Goal: Information Seeking & Learning: Learn about a topic

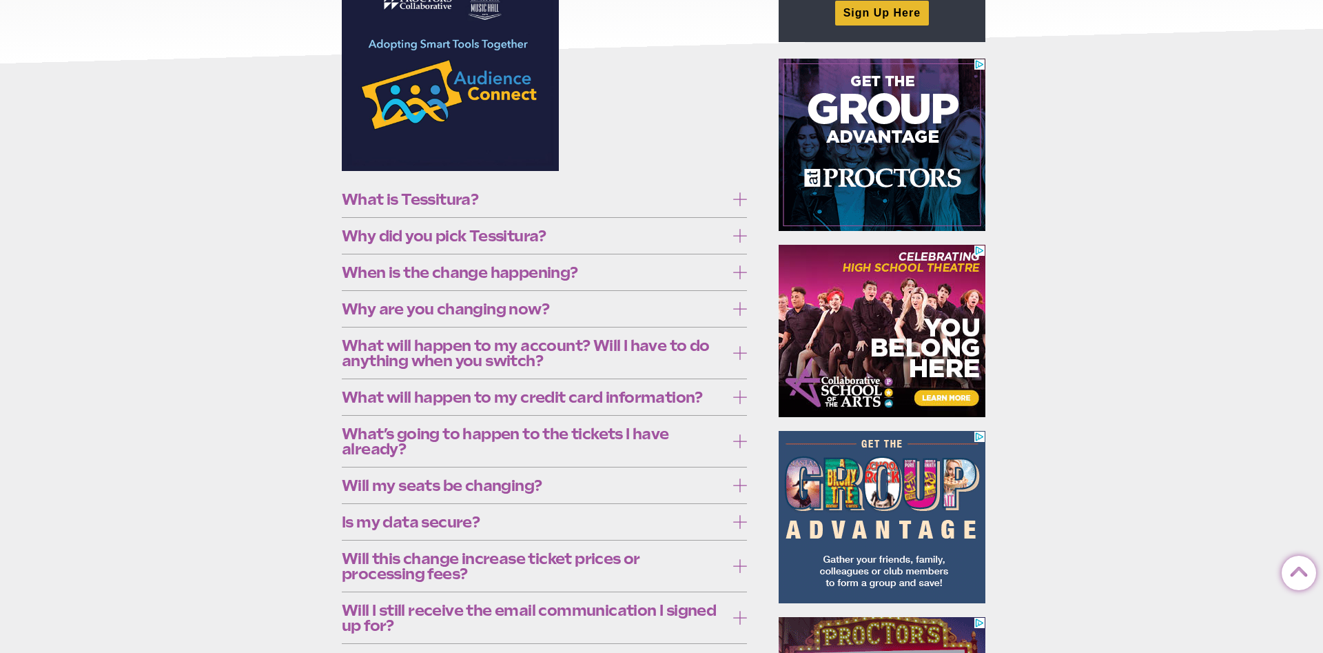
scroll to position [281, 0]
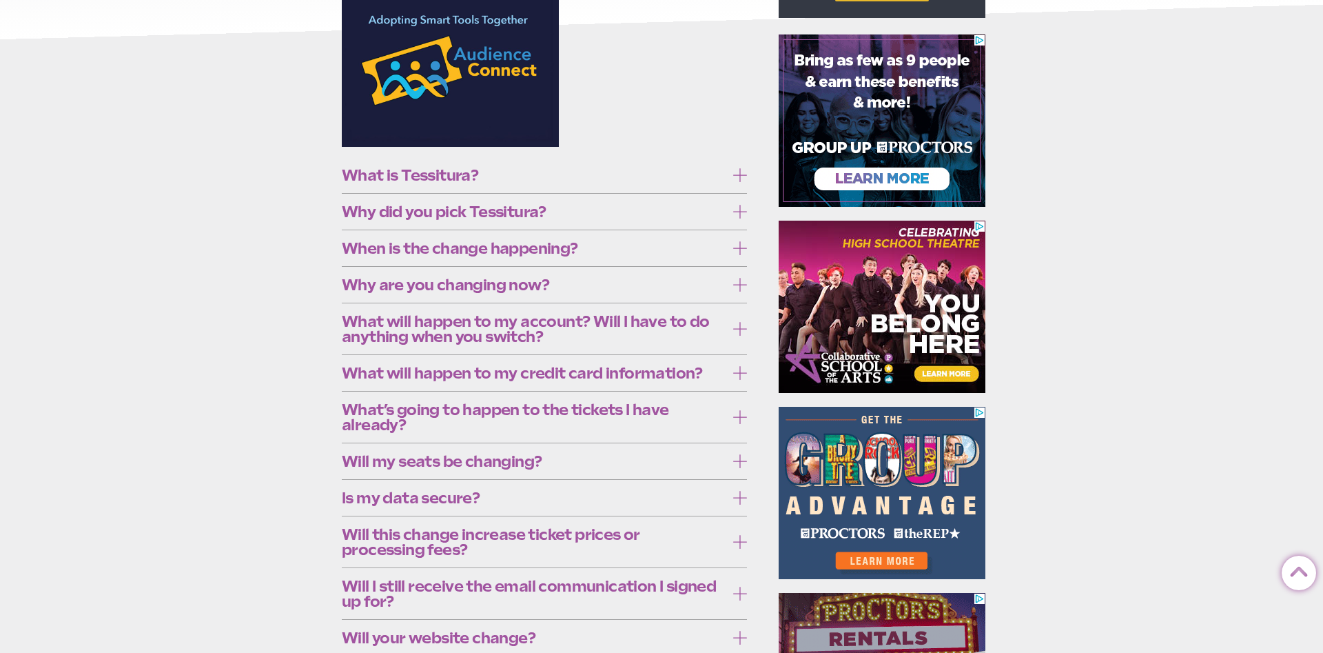
click at [566, 205] on span "Why did you pick Tessitura?" at bounding box center [534, 211] width 384 height 15
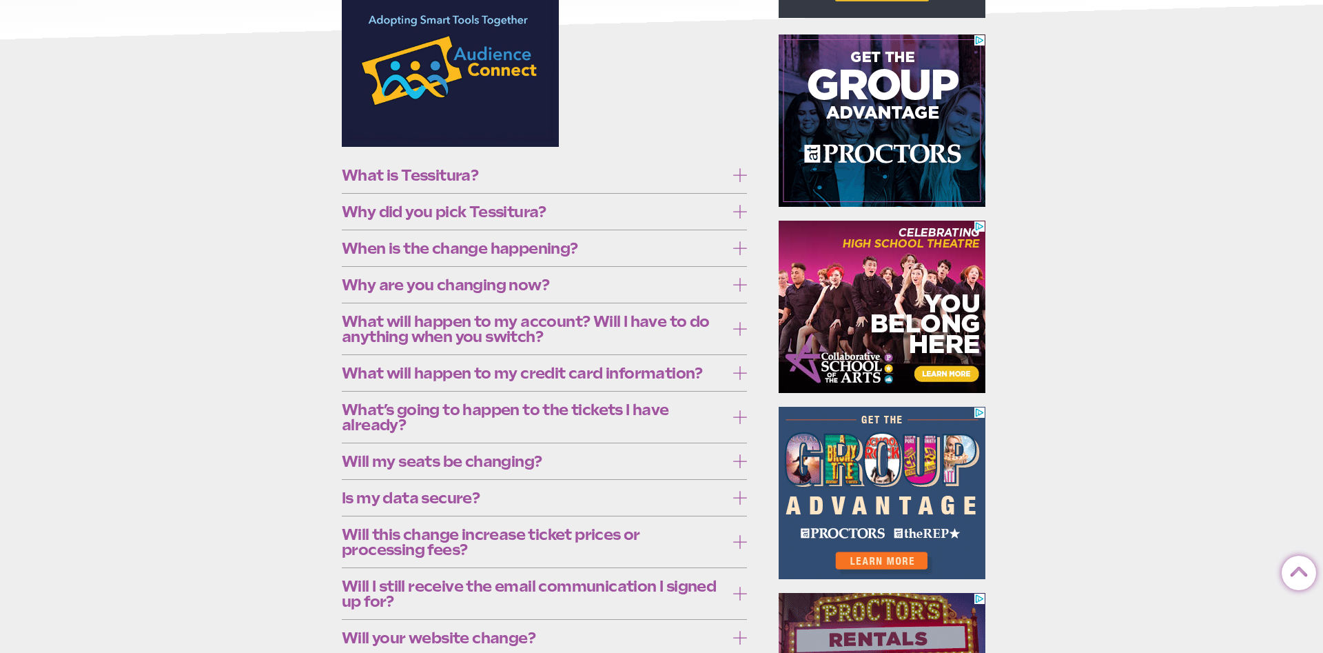
drag, startPoint x: 503, startPoint y: 212, endPoint x: 503, endPoint y: 205, distance: 6.9
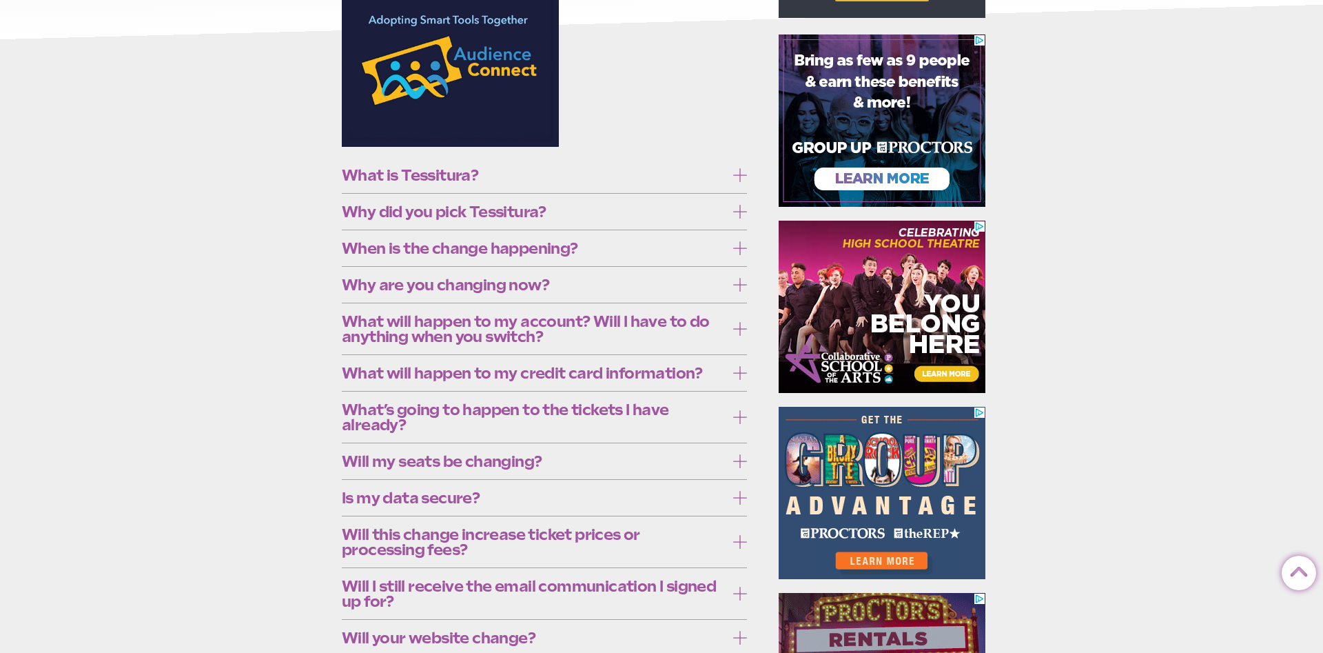
click at [505, 213] on span "Why did you pick Tessitura?" at bounding box center [534, 211] width 384 height 15
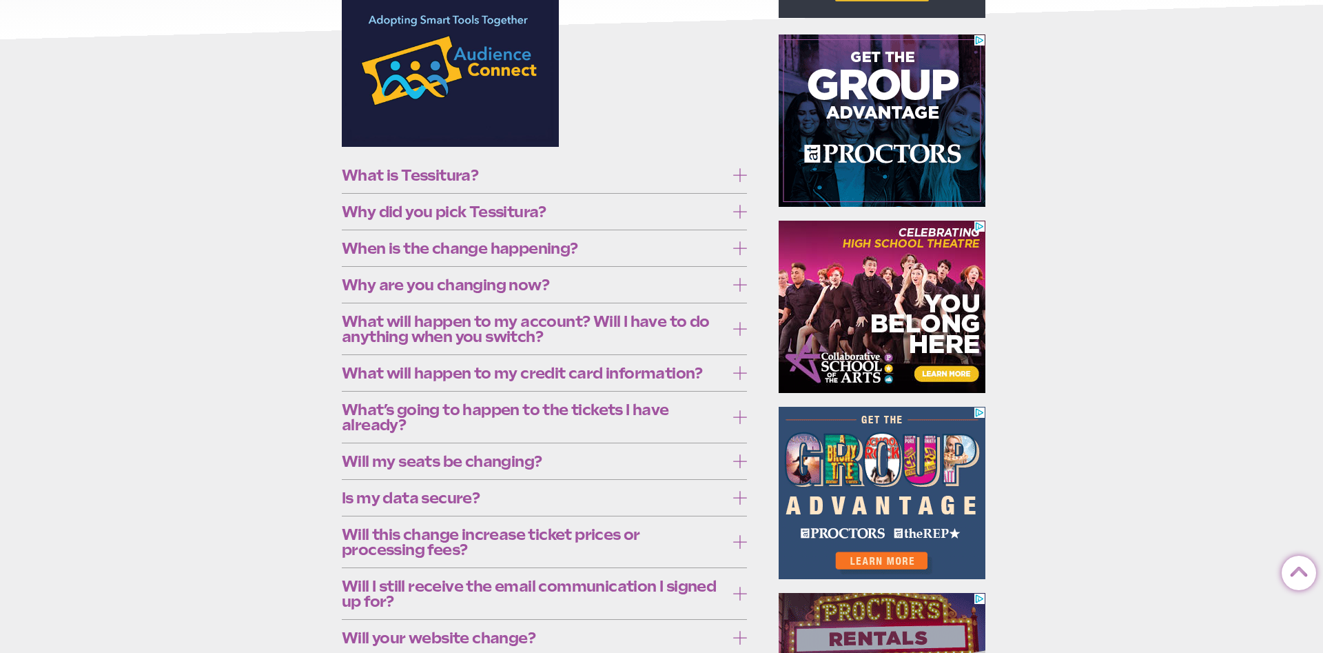
click at [488, 170] on span "What is Tessitura?" at bounding box center [534, 175] width 384 height 15
click at [627, 225] on label "Why did you pick Tessitura?" at bounding box center [544, 212] width 405 height 26
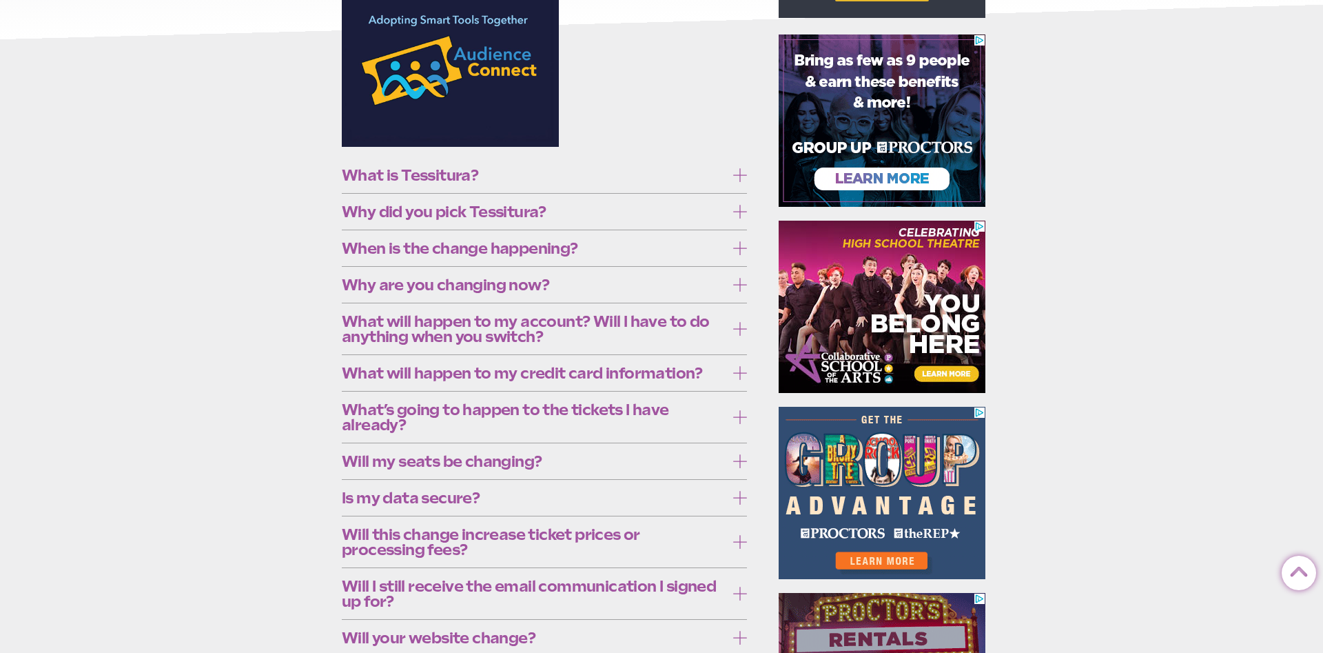
click at [733, 182] on label "What is Tessitura?" at bounding box center [544, 176] width 405 height 26
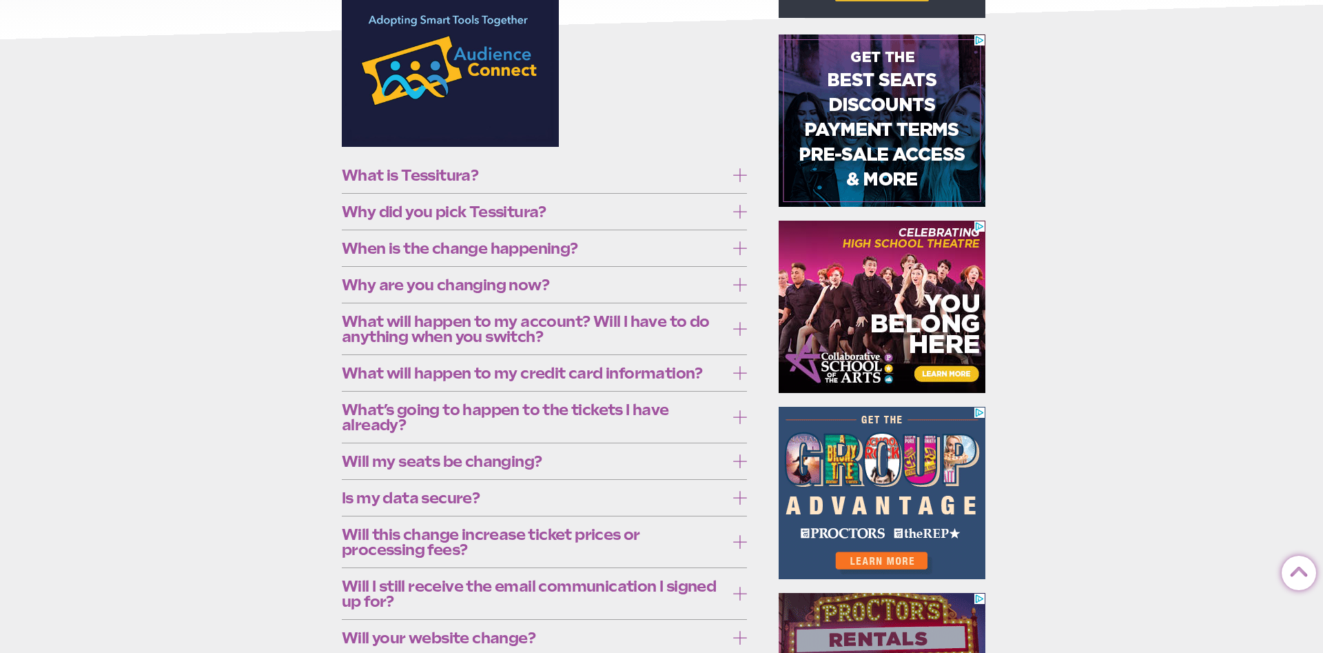
click at [657, 281] on span "Why are you changing now?" at bounding box center [534, 284] width 384 height 15
click at [736, 282] on icon at bounding box center [740, 285] width 14 height 14
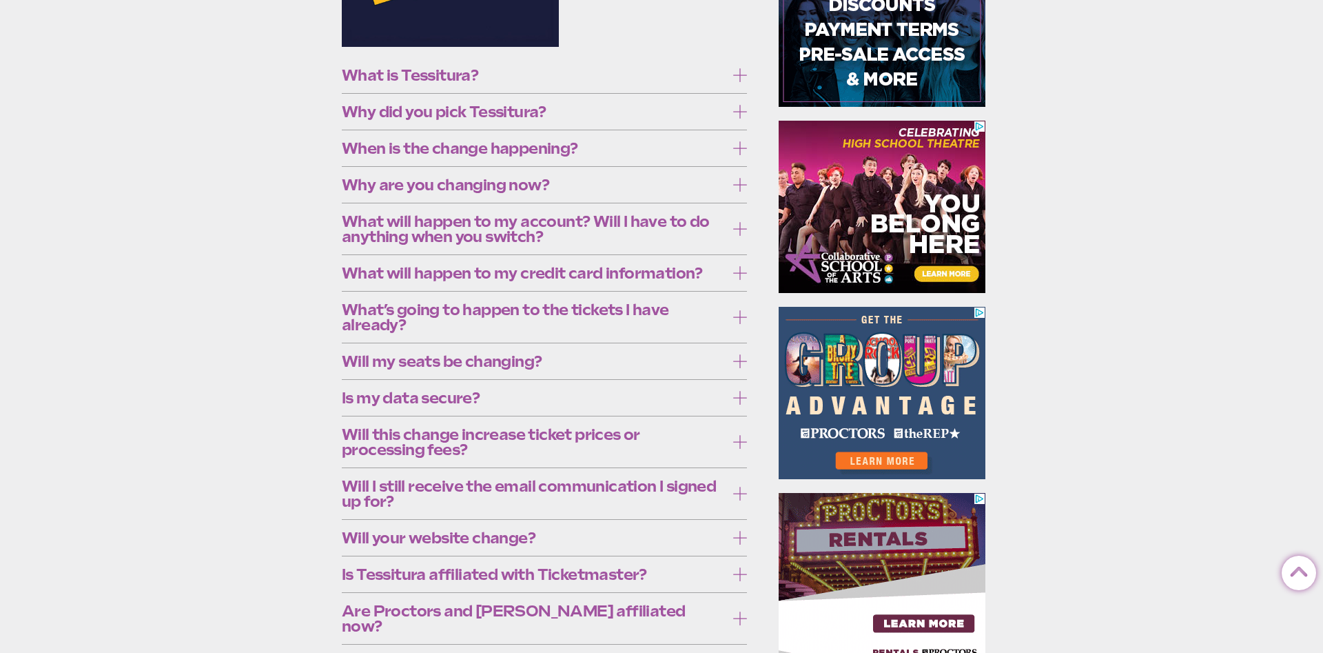
scroll to position [422, 0]
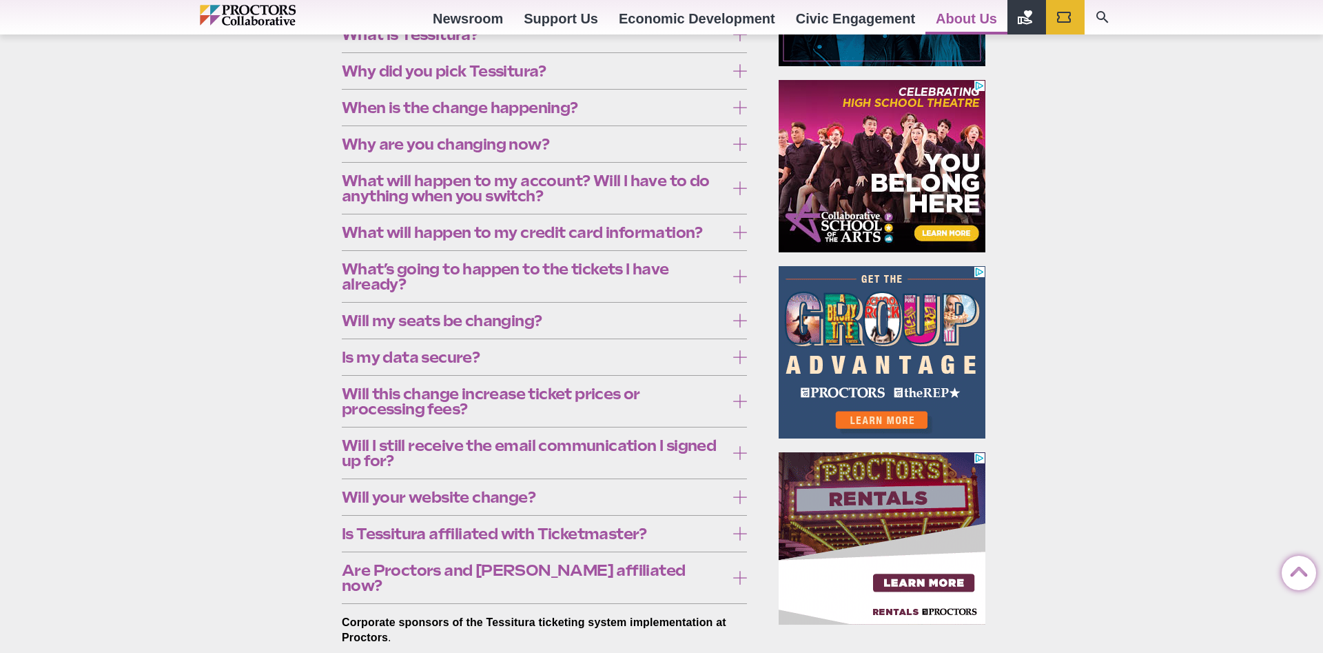
click at [560, 536] on span "Is Tessitura affiliated with Ticketmaster?" at bounding box center [534, 533] width 384 height 15
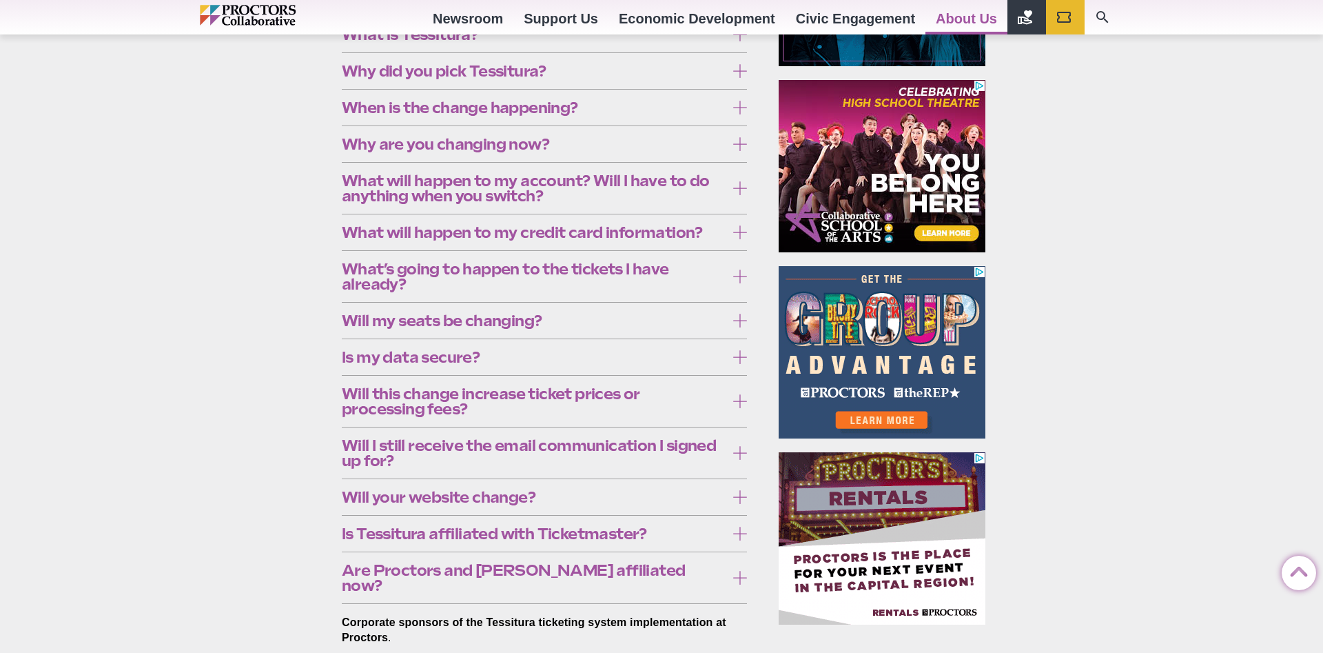
click at [560, 534] on span "Is Tessitura affiliated with Ticketmaster?" at bounding box center [534, 533] width 384 height 15
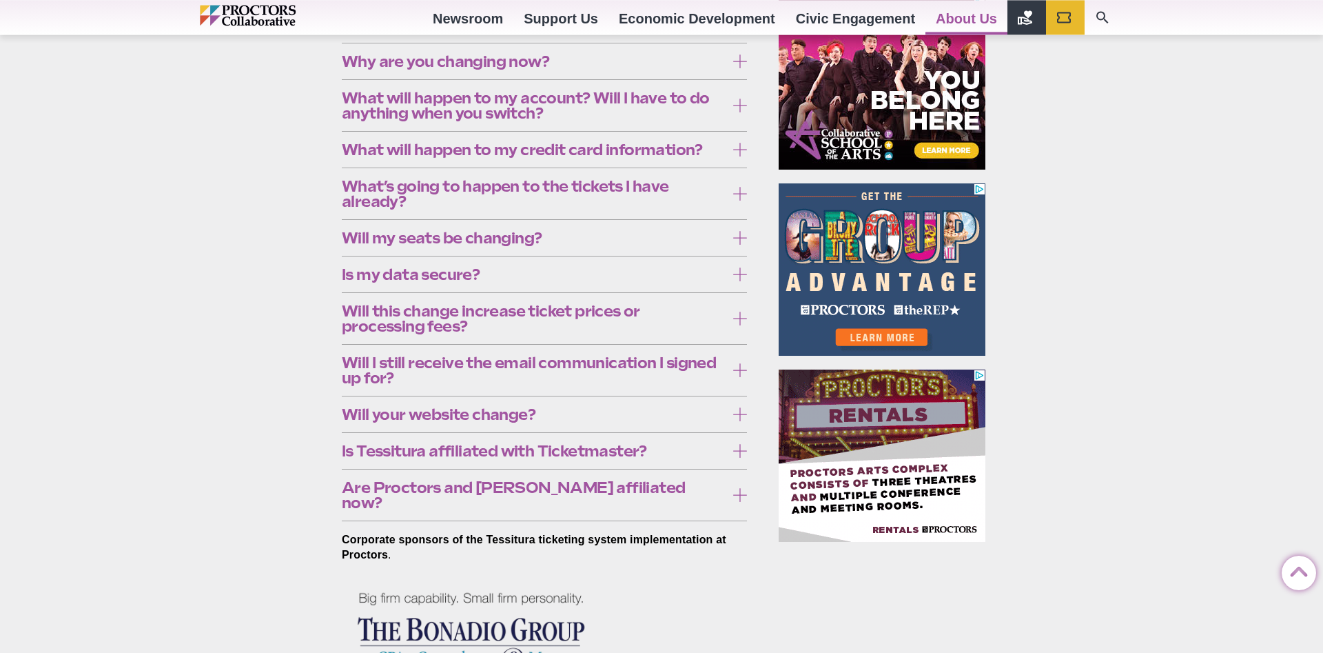
scroll to position [562, 0]
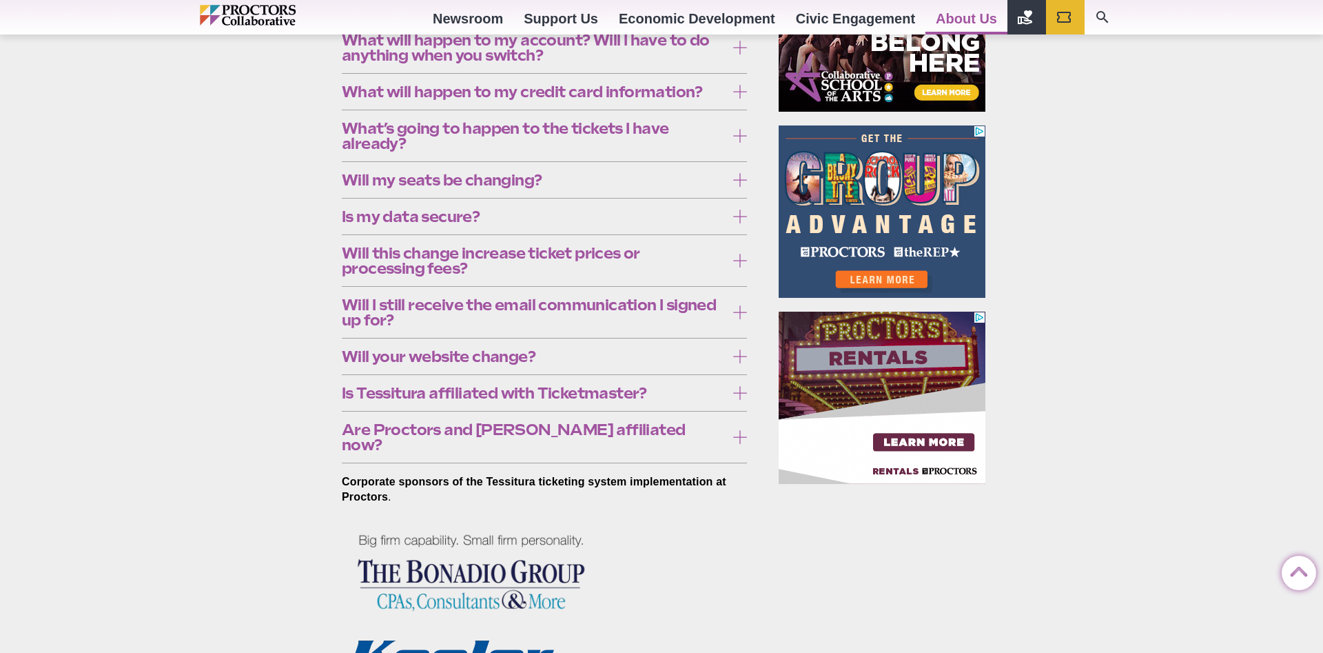
click at [740, 430] on icon at bounding box center [740, 437] width 14 height 14
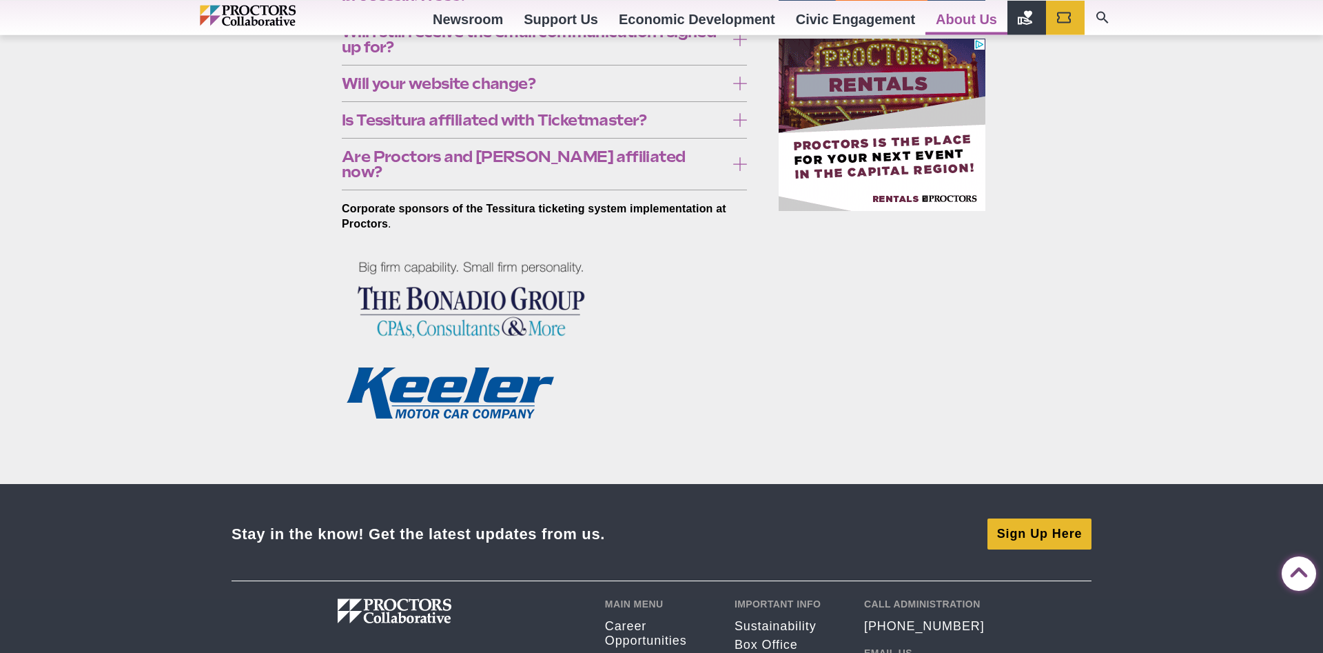
scroll to position [844, 0]
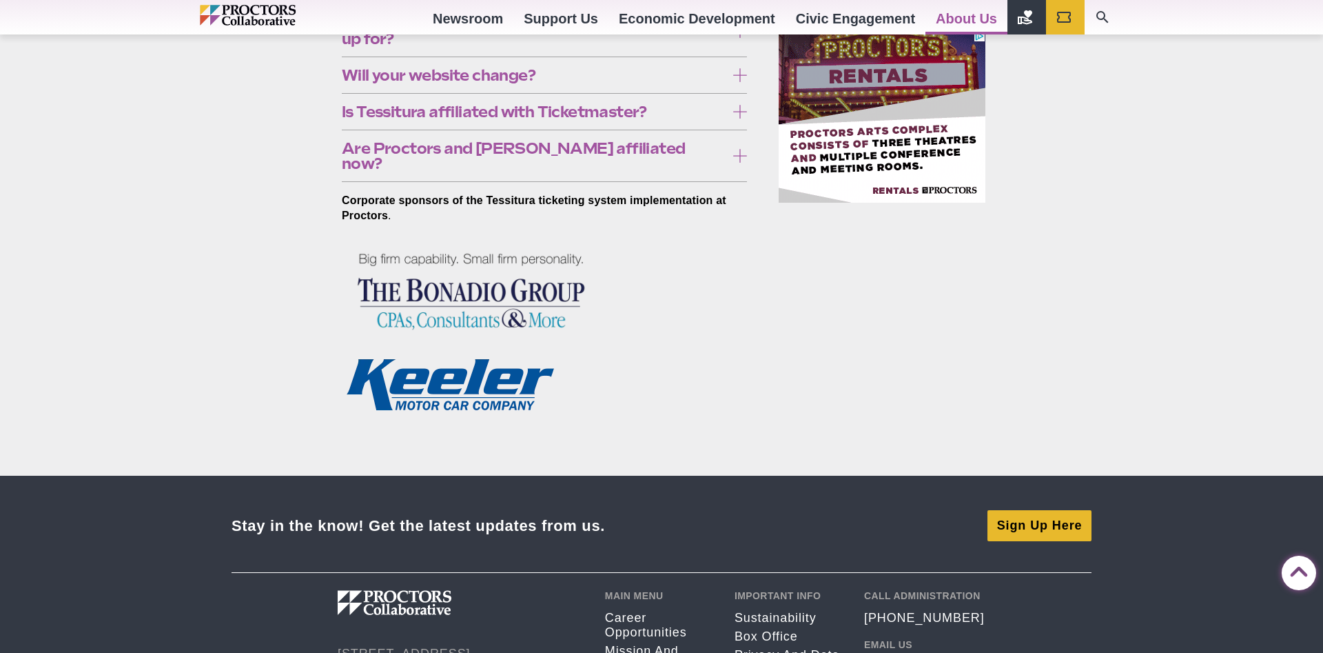
click at [652, 151] on span "Are Proctors and [PERSON_NAME] affiliated now?" at bounding box center [534, 156] width 384 height 30
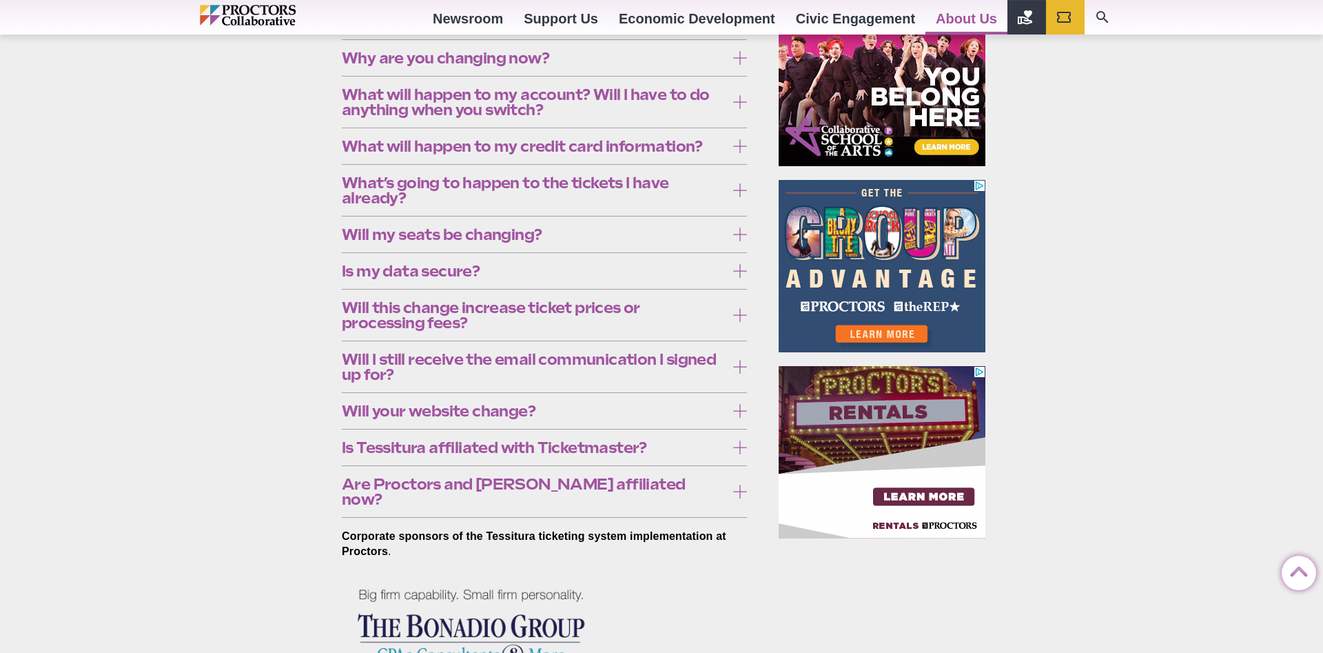
scroll to position [492, 0]
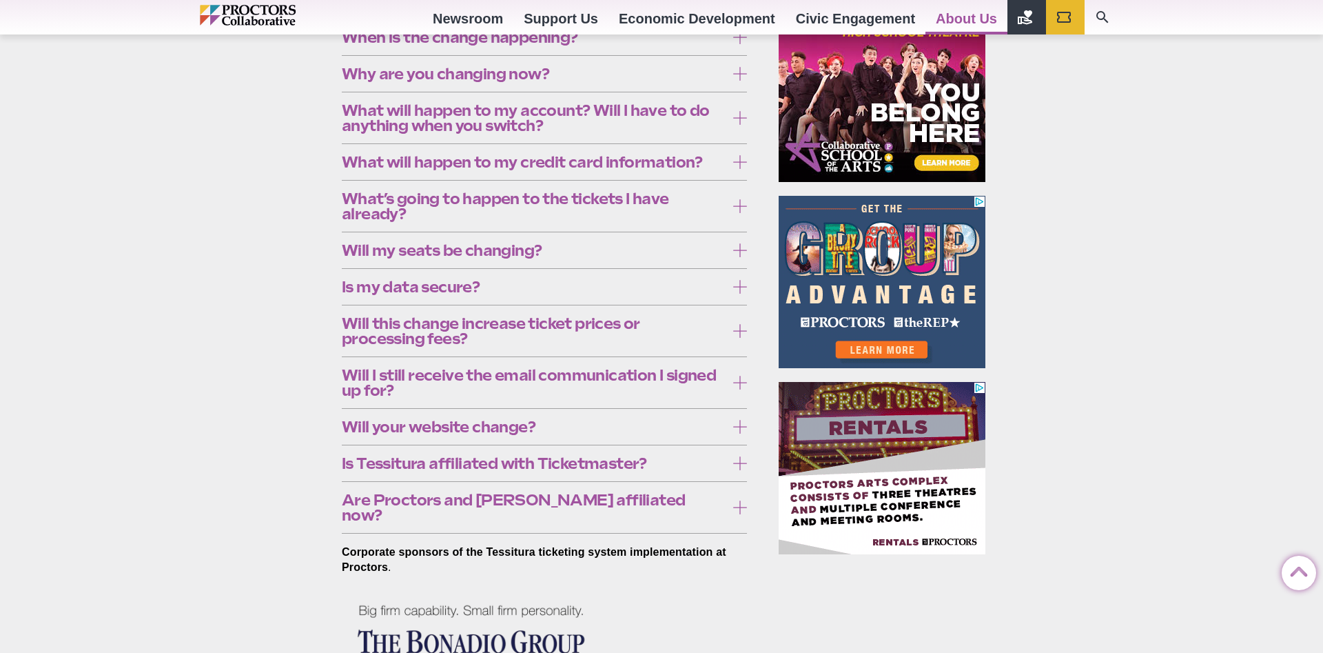
click at [467, 276] on label "Is my data secure?" at bounding box center [544, 287] width 405 height 26
click at [505, 281] on span "Is my data secure?" at bounding box center [534, 286] width 384 height 15
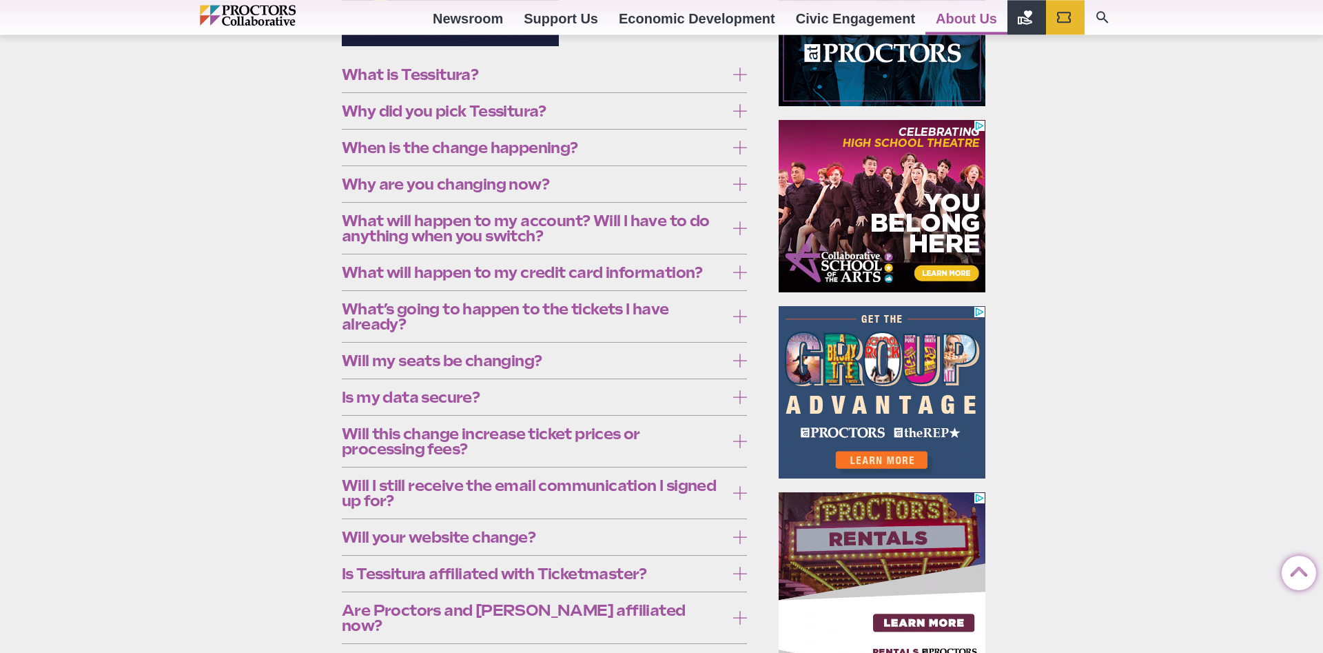
scroll to position [352, 0]
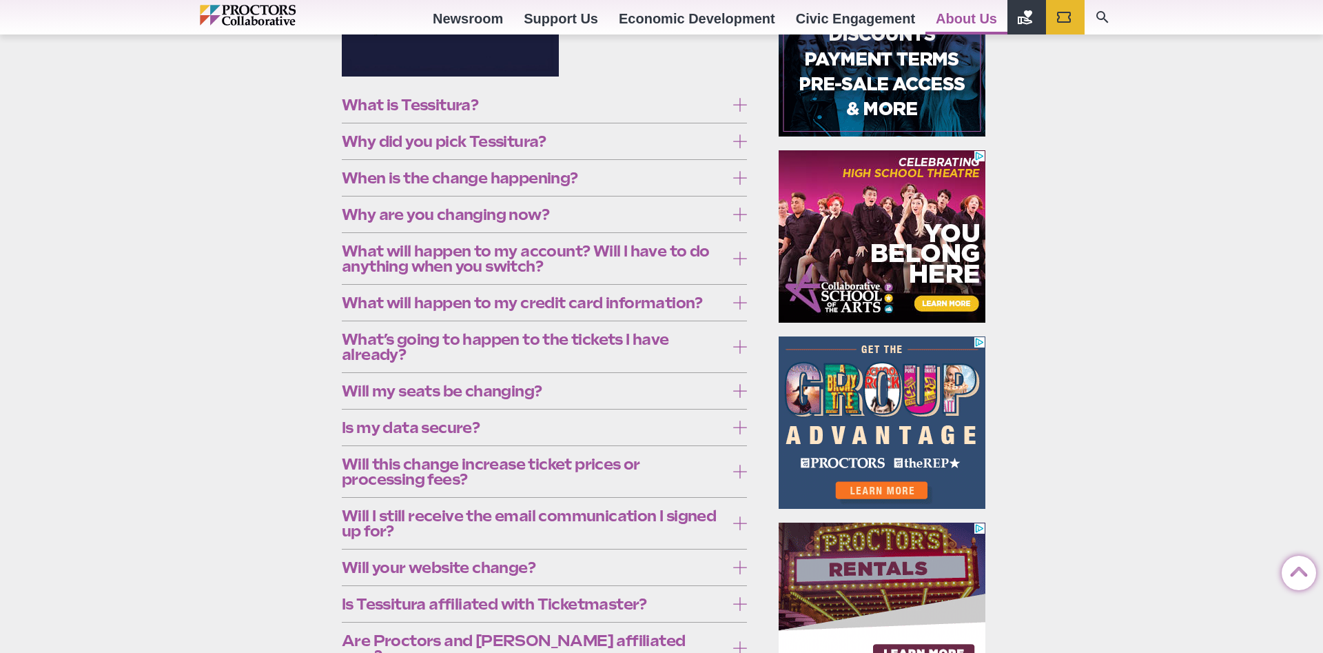
click at [537, 303] on span "What will happen to my credit card information?" at bounding box center [534, 302] width 384 height 15
click at [610, 302] on span "What will happen to my credit card information?" at bounding box center [534, 302] width 384 height 15
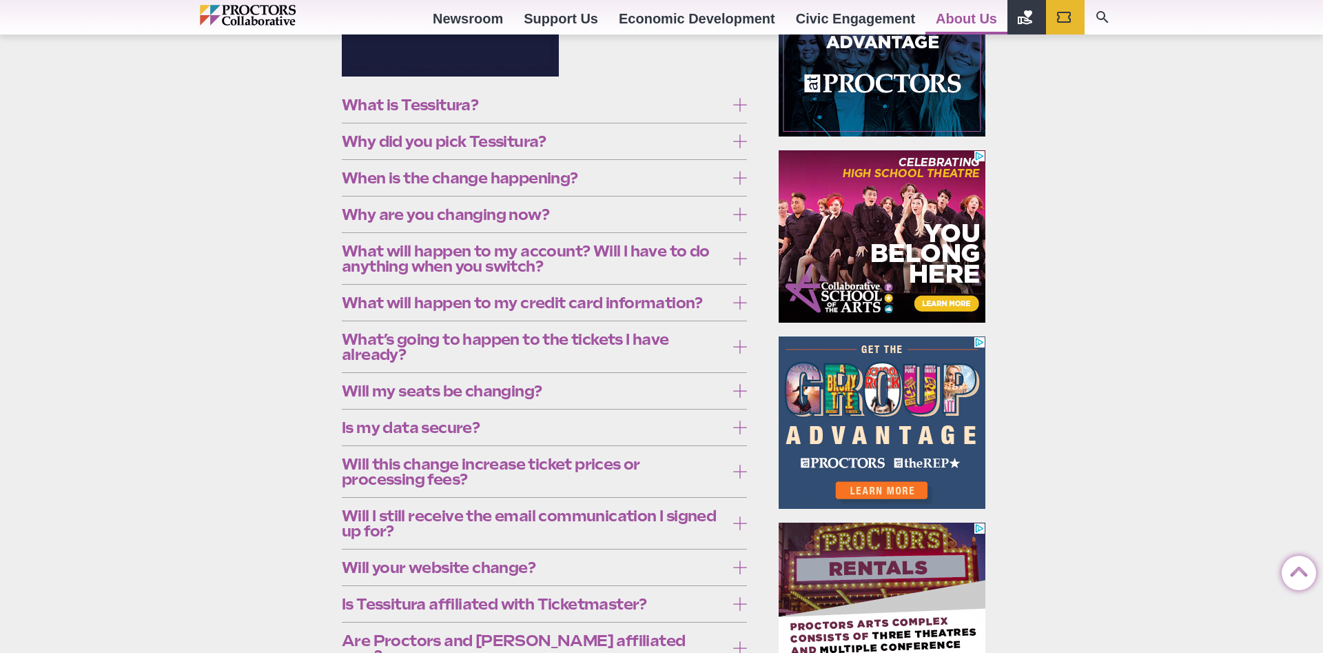
click at [593, 265] on span "What will happen to my account? Will I have to do anything when you switch?" at bounding box center [534, 258] width 384 height 30
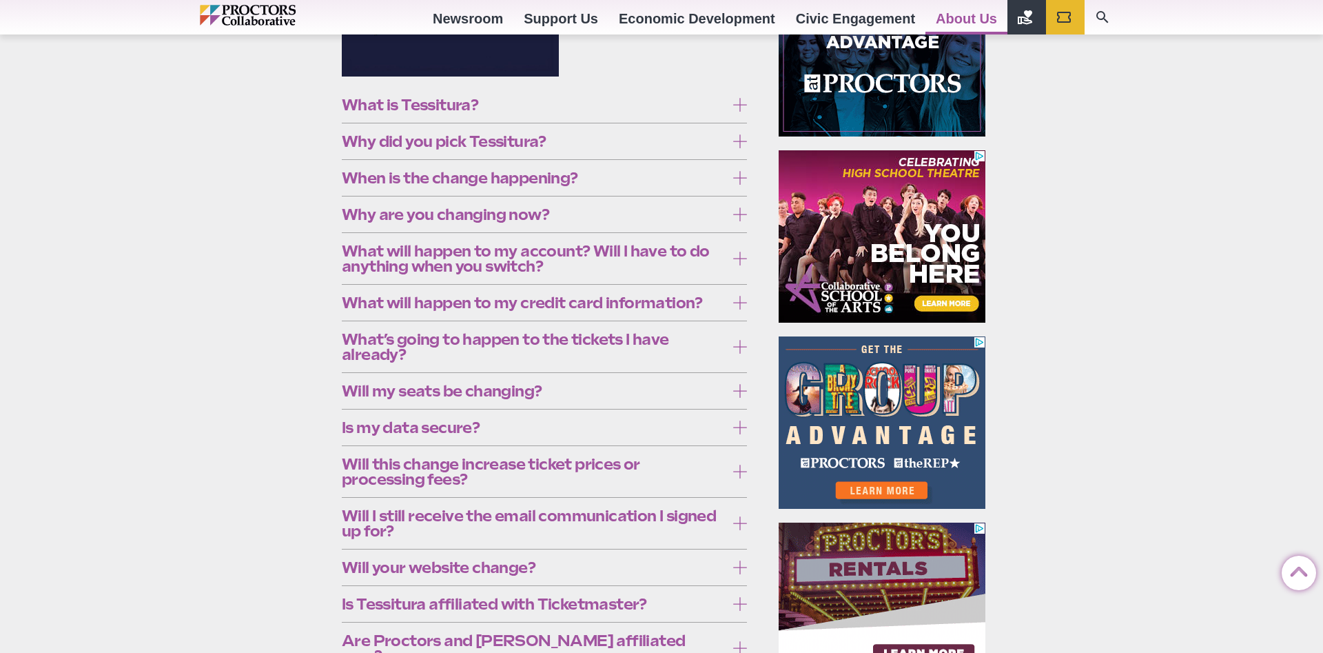
click at [578, 265] on span "What will happen to my account? Will I have to do anything when you switch?" at bounding box center [534, 258] width 384 height 30
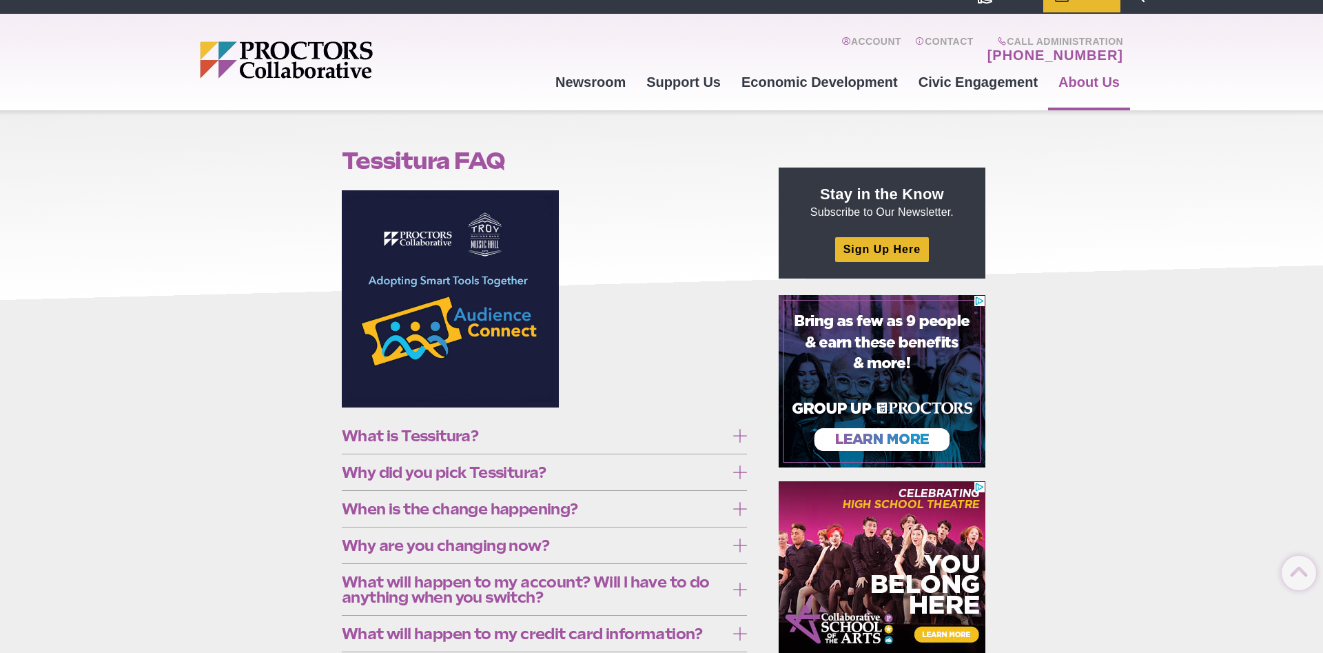
scroll to position [0, 0]
